Goal: Transaction & Acquisition: Purchase product/service

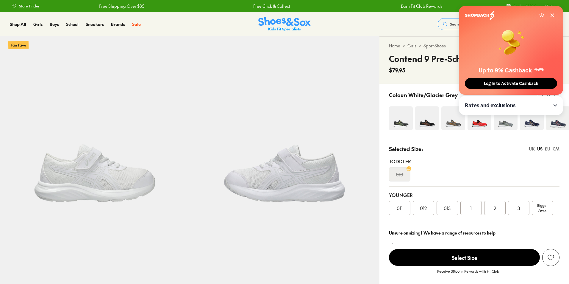
select select "*"
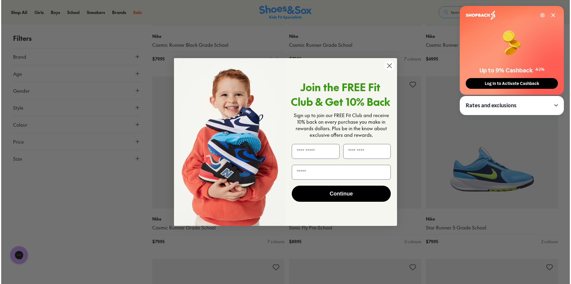
scroll to position [776, 0]
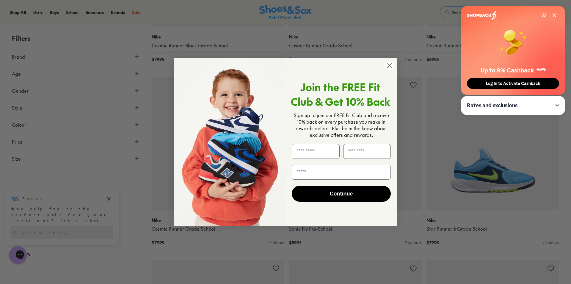
click at [389, 65] on circle "Close dialog" at bounding box center [390, 66] width 10 height 10
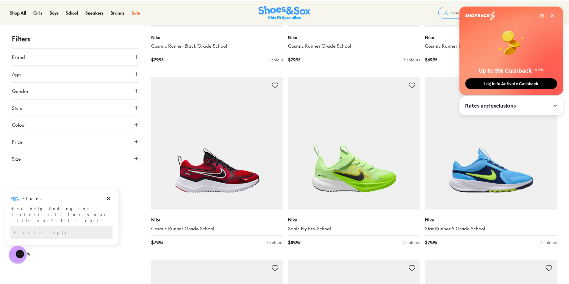
scroll to position [774, 0]
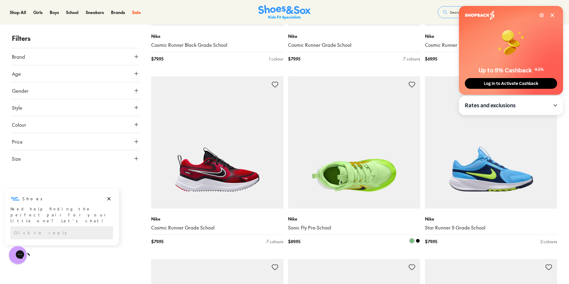
click at [318, 225] on link "Sonic Fly Pre-School" at bounding box center [354, 227] width 132 height 7
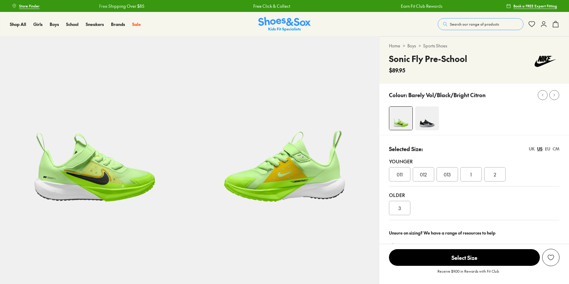
select select "*"
click at [447, 175] on span "013" at bounding box center [447, 174] width 7 height 7
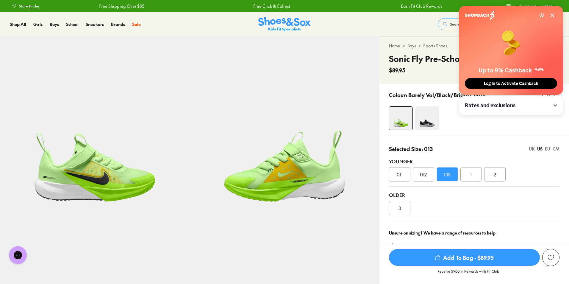
click at [456, 259] on span "Add To Bag - $89.95" at bounding box center [464, 257] width 151 height 17
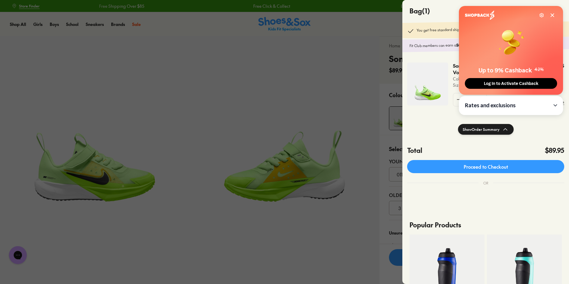
click at [553, 15] on icon at bounding box center [552, 15] width 3 height 3
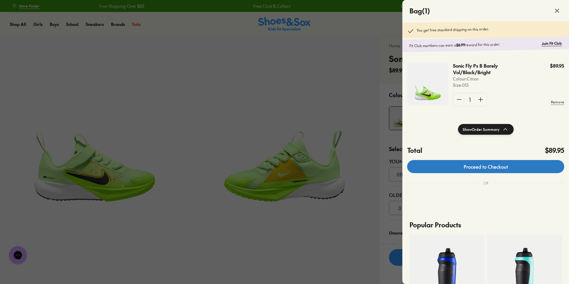
click at [484, 168] on link "Proceed to Checkout" at bounding box center [485, 166] width 157 height 13
